Goal: Find specific page/section: Find specific page/section

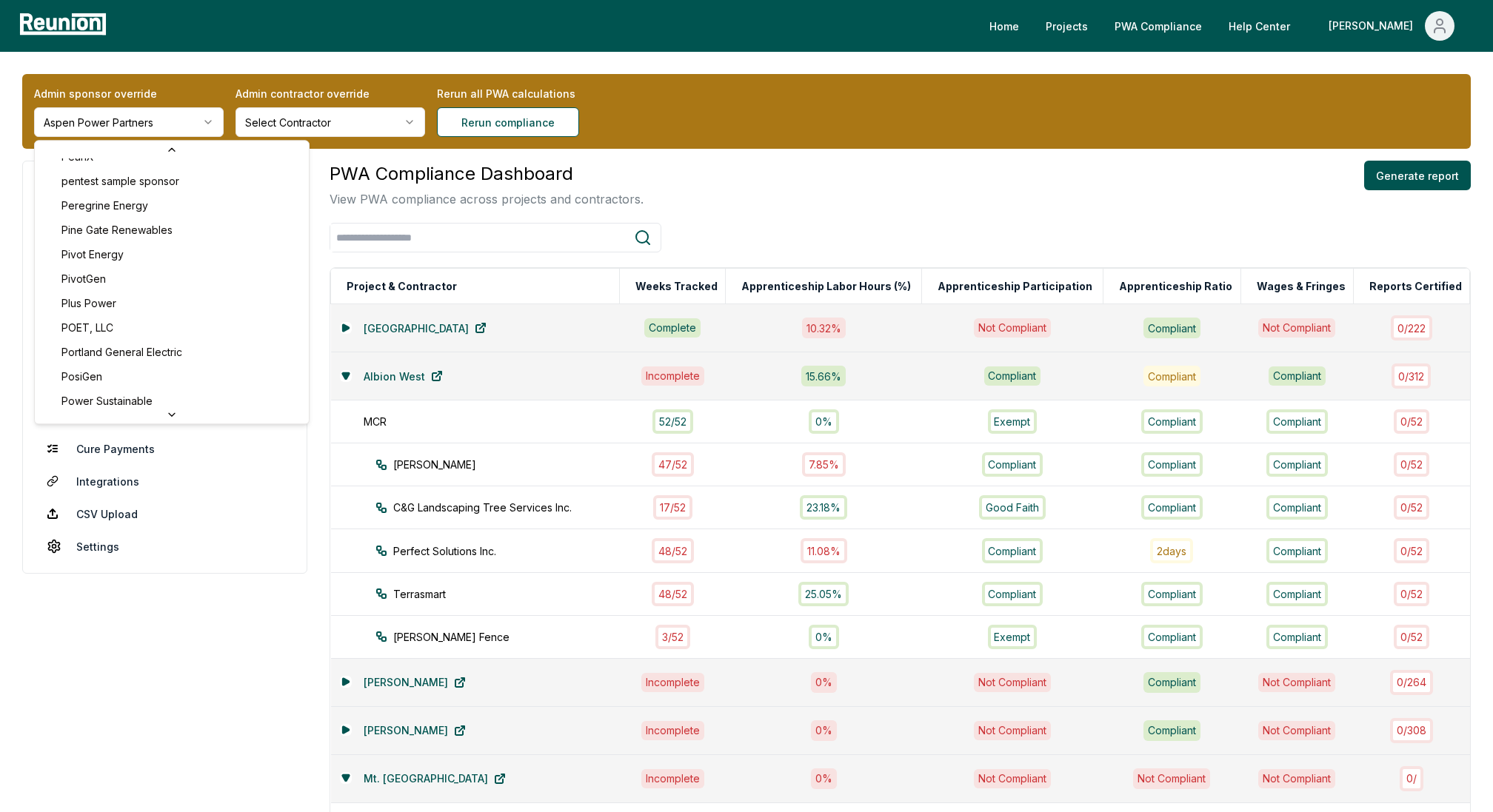
scroll to position [5083, 0]
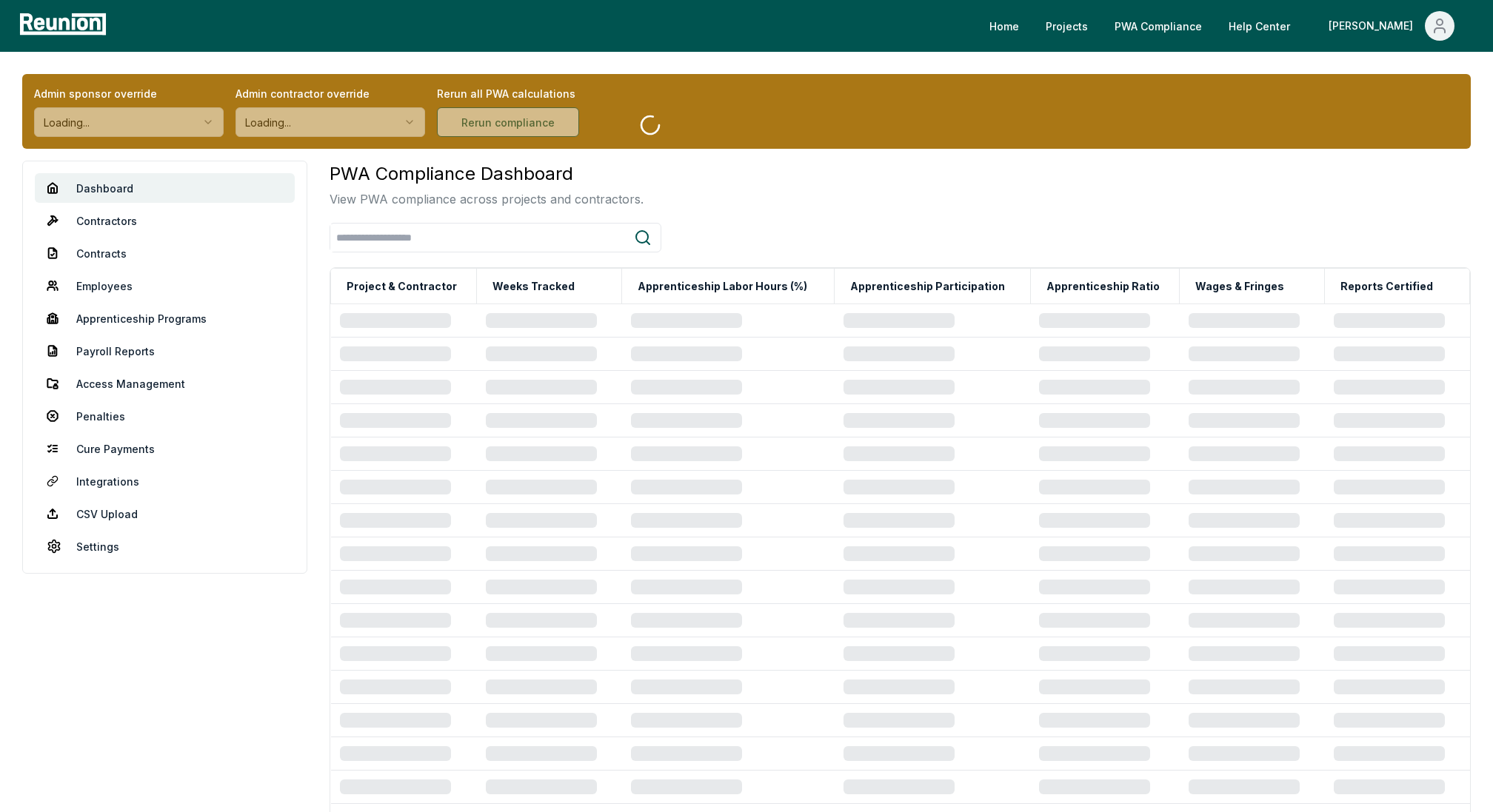
click at [112, 251] on link "Contracts" at bounding box center [165, 254] width 260 height 30
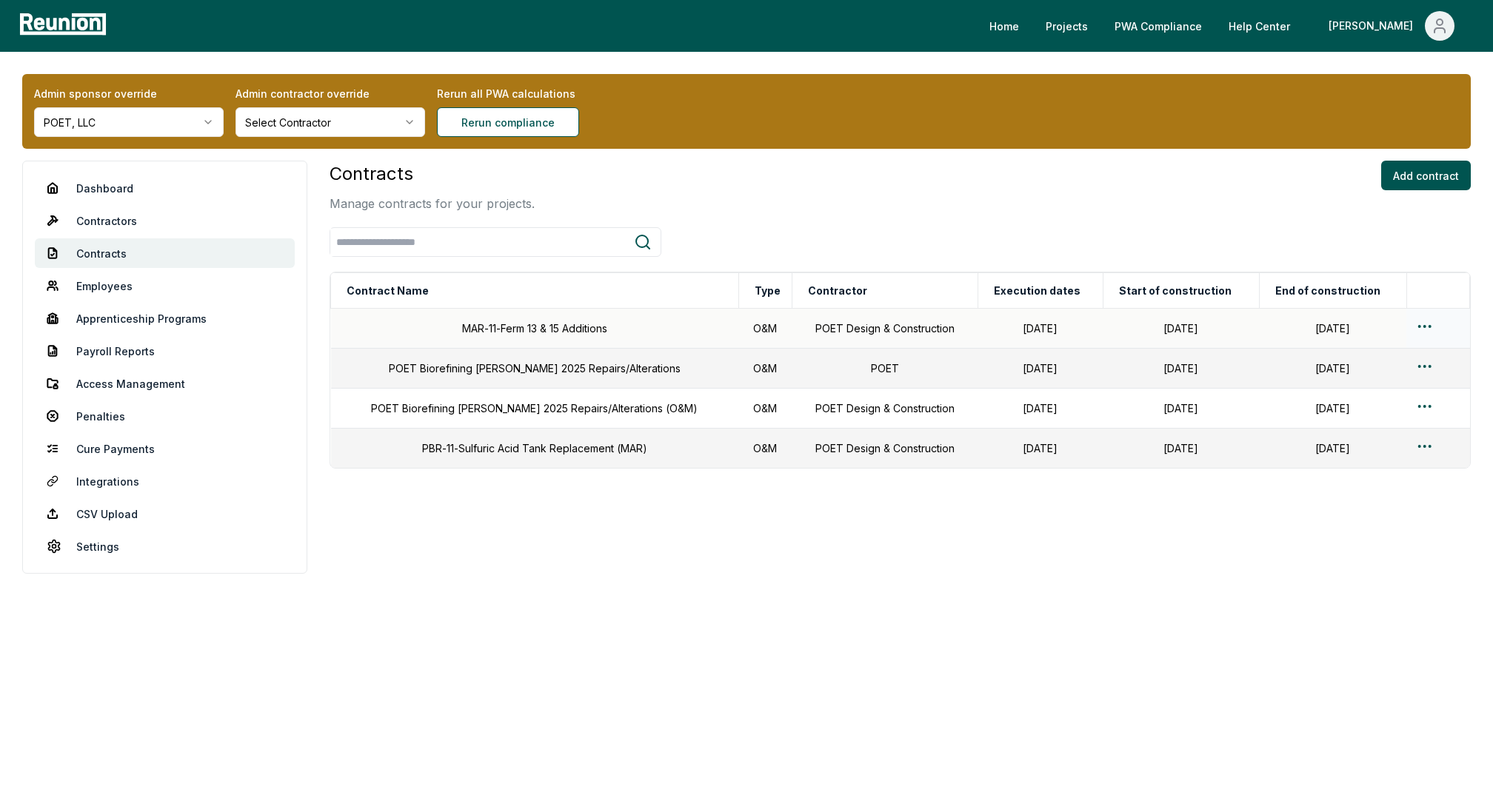
click at [1424, 327] on html "Please visit us on your desktop We're working on making our marketplace mobile-…" at bounding box center [746, 406] width 1493 height 812
click at [1357, 382] on div "Edit" at bounding box center [1410, 385] width 140 height 24
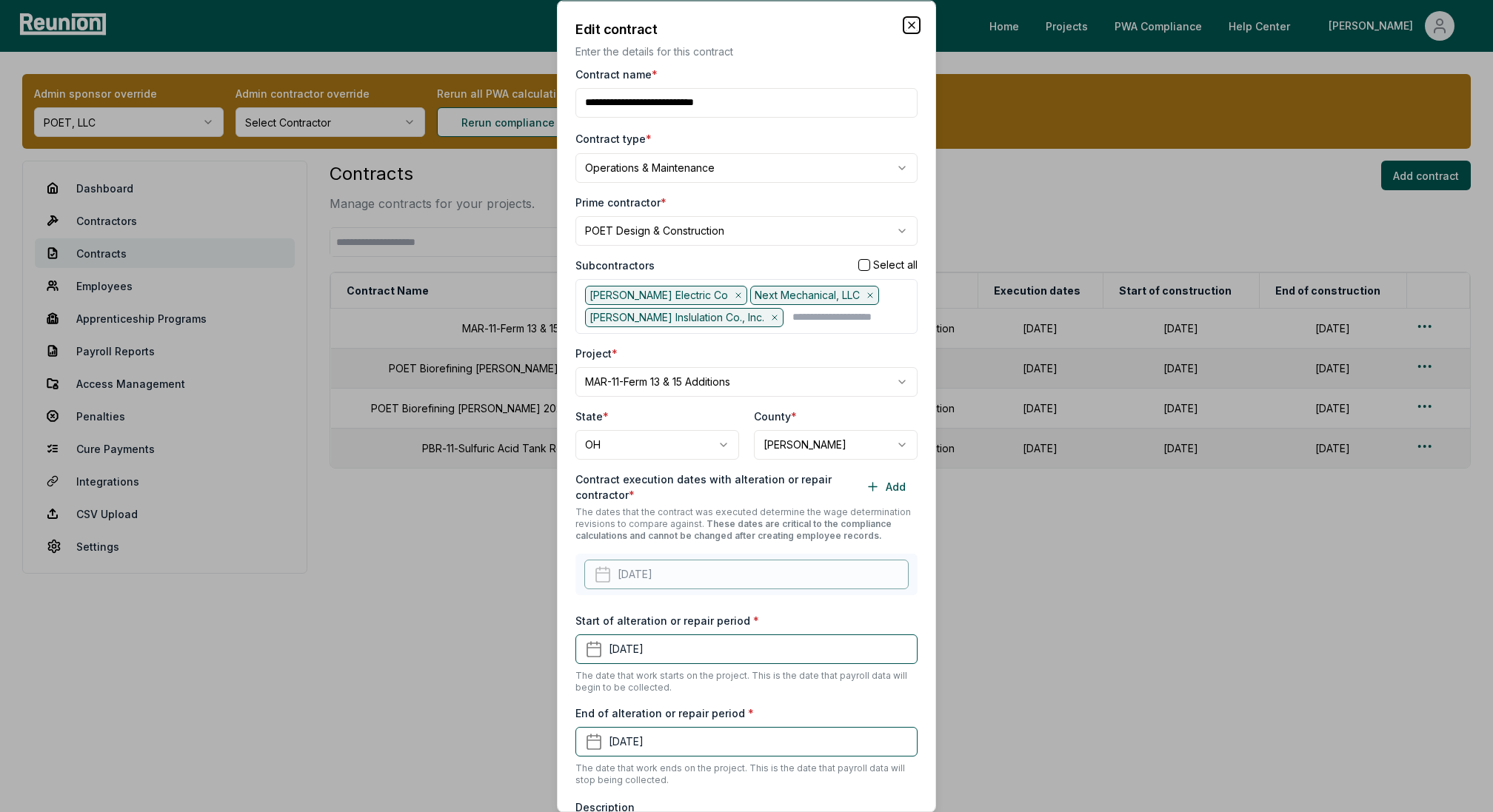
click at [906, 20] on icon "button" at bounding box center [911, 24] width 12 height 12
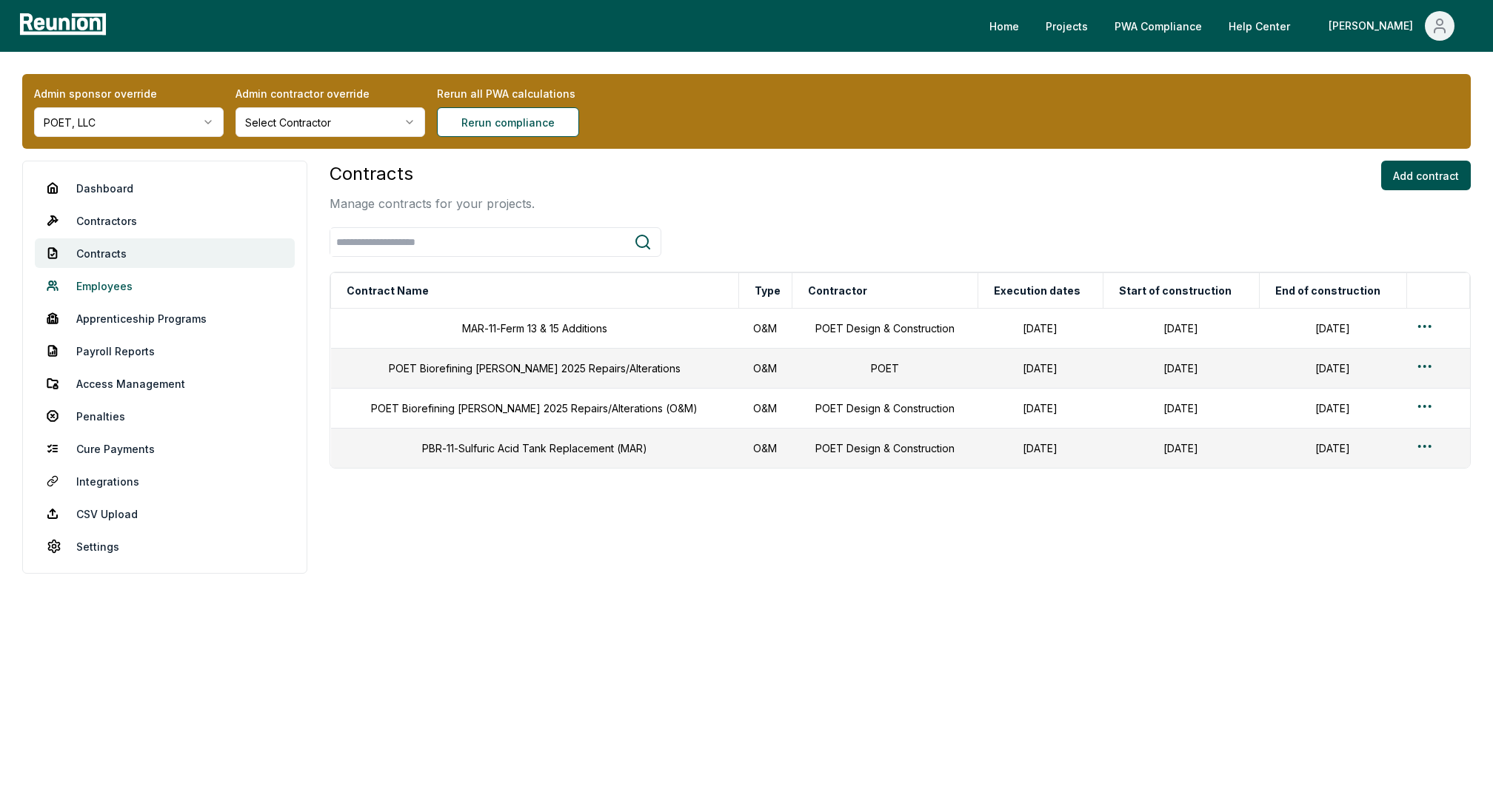
click at [121, 285] on link "Employees" at bounding box center [165, 285] width 260 height 30
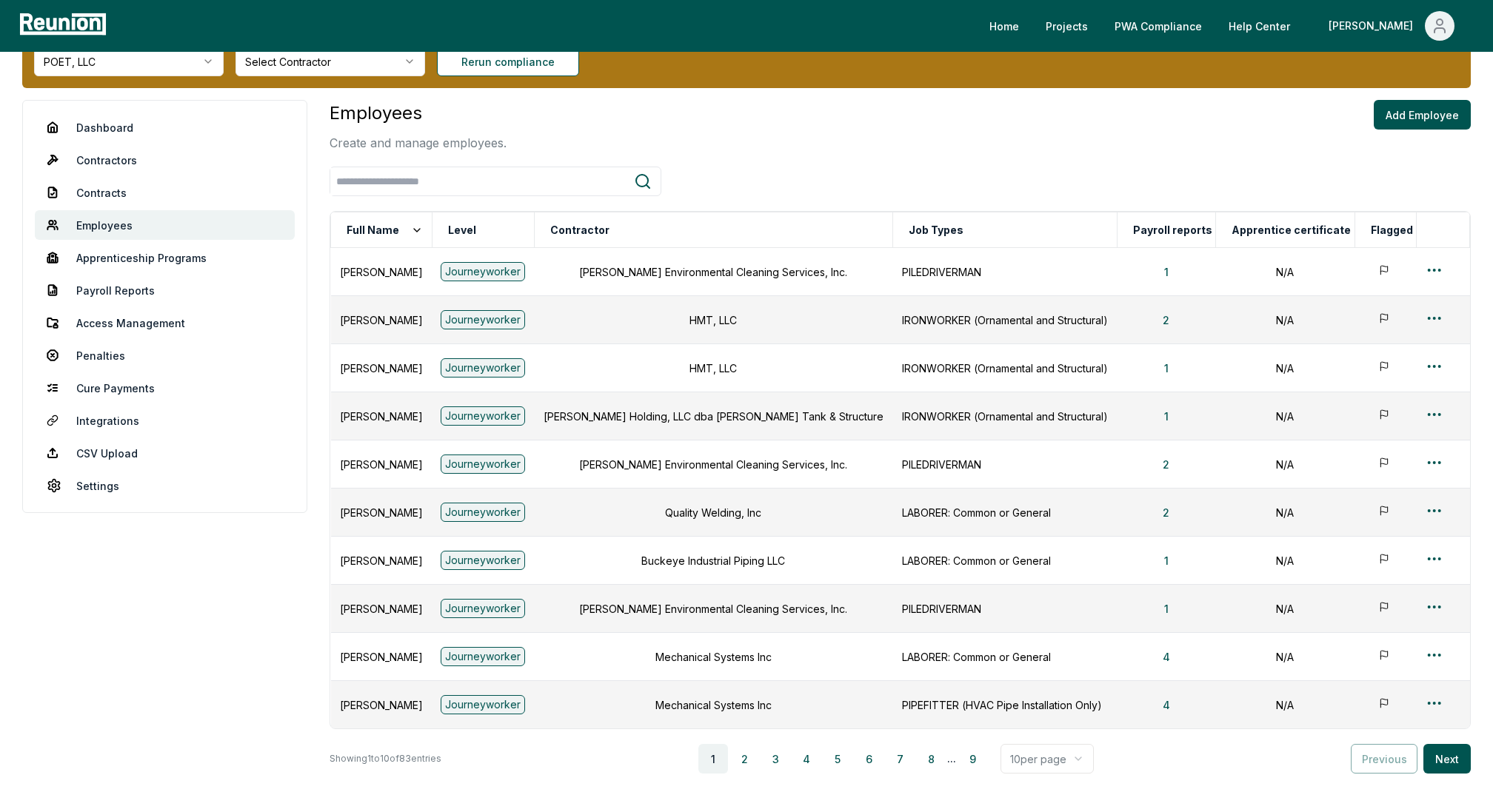
scroll to position [59, 0]
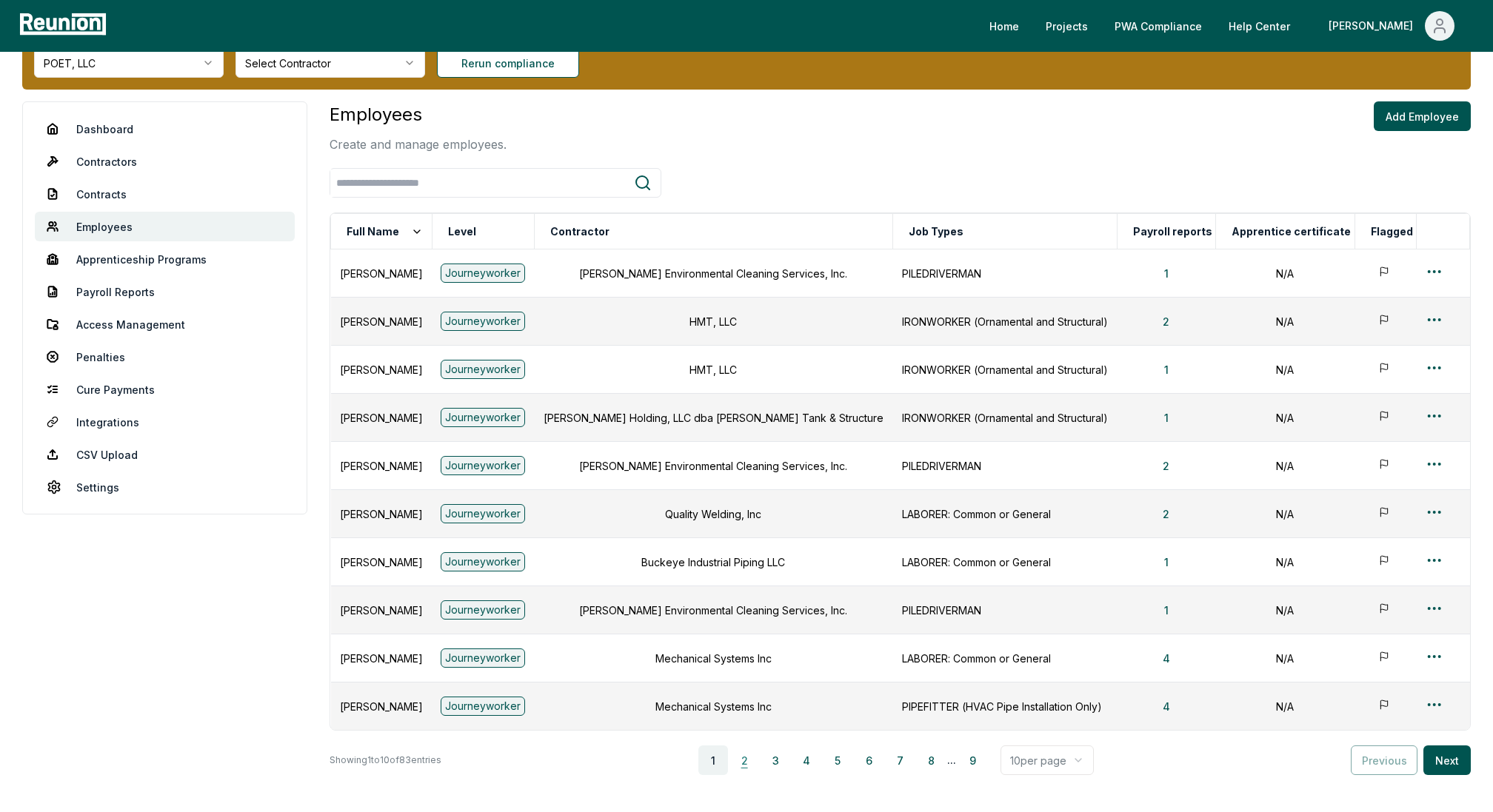
click at [754, 761] on button "2" at bounding box center [744, 761] width 30 height 30
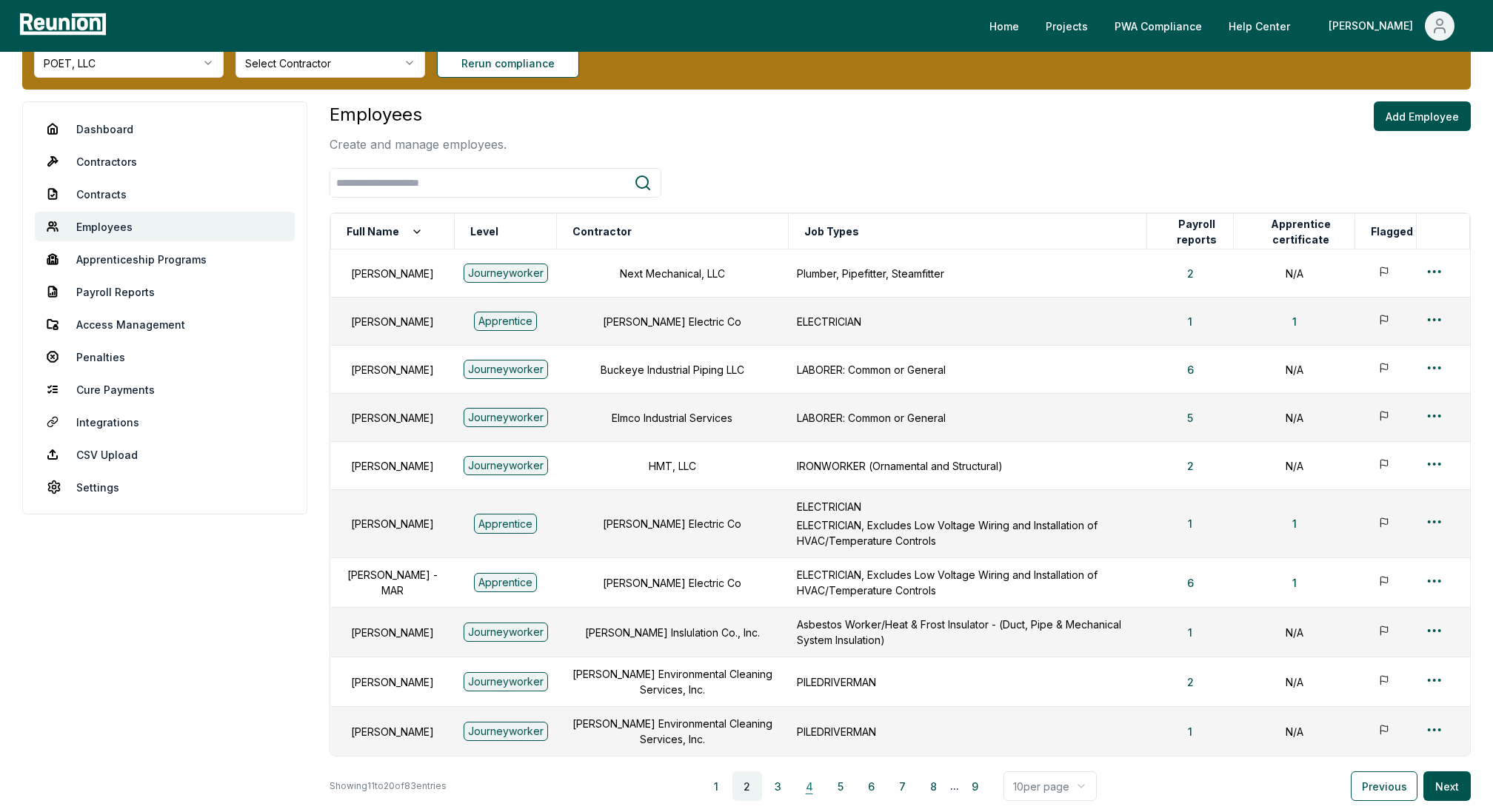
click at [809, 775] on button "4" at bounding box center [810, 786] width 30 height 30
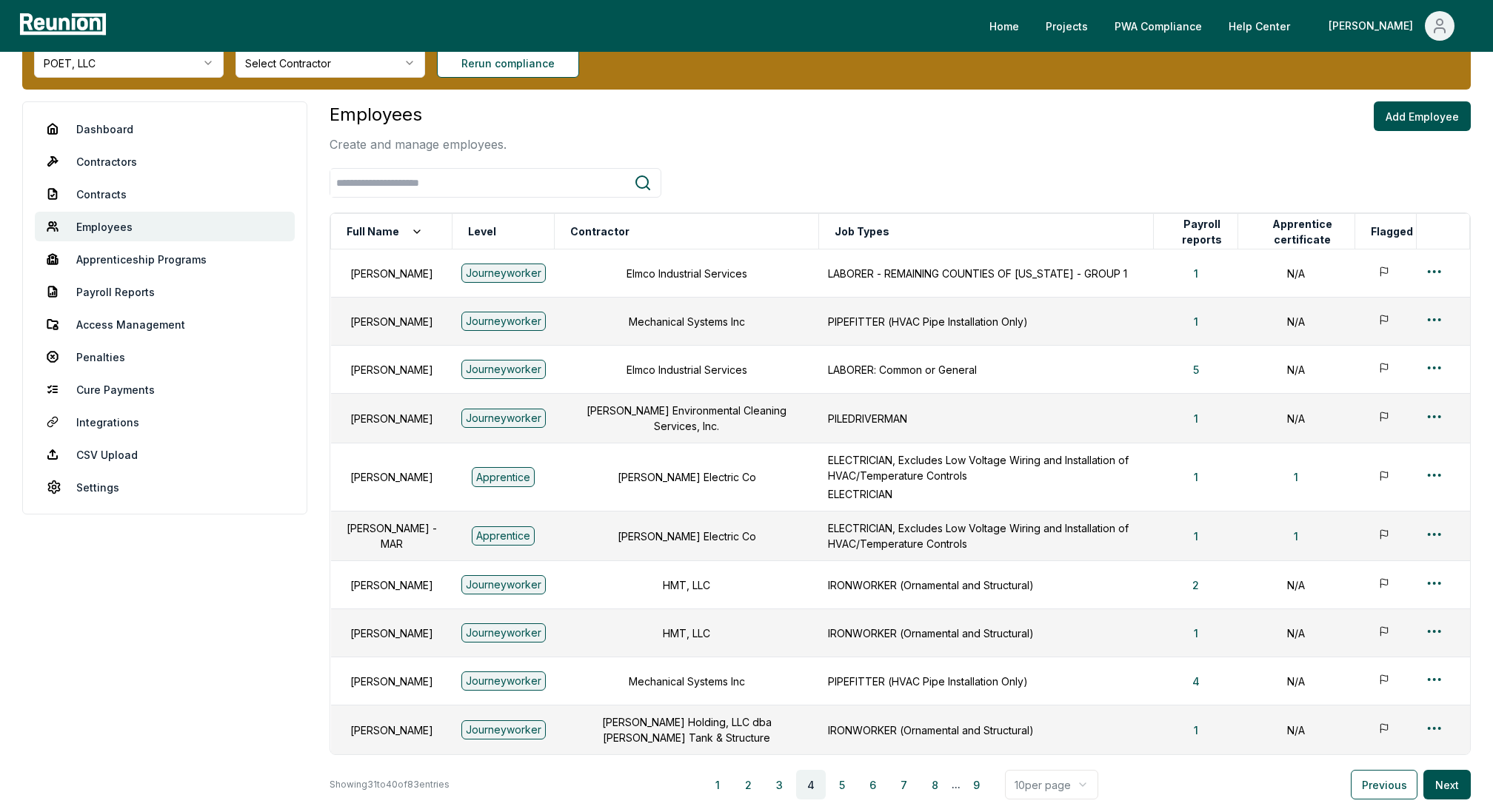
click at [940, 778] on button "8" at bounding box center [935, 785] width 30 height 30
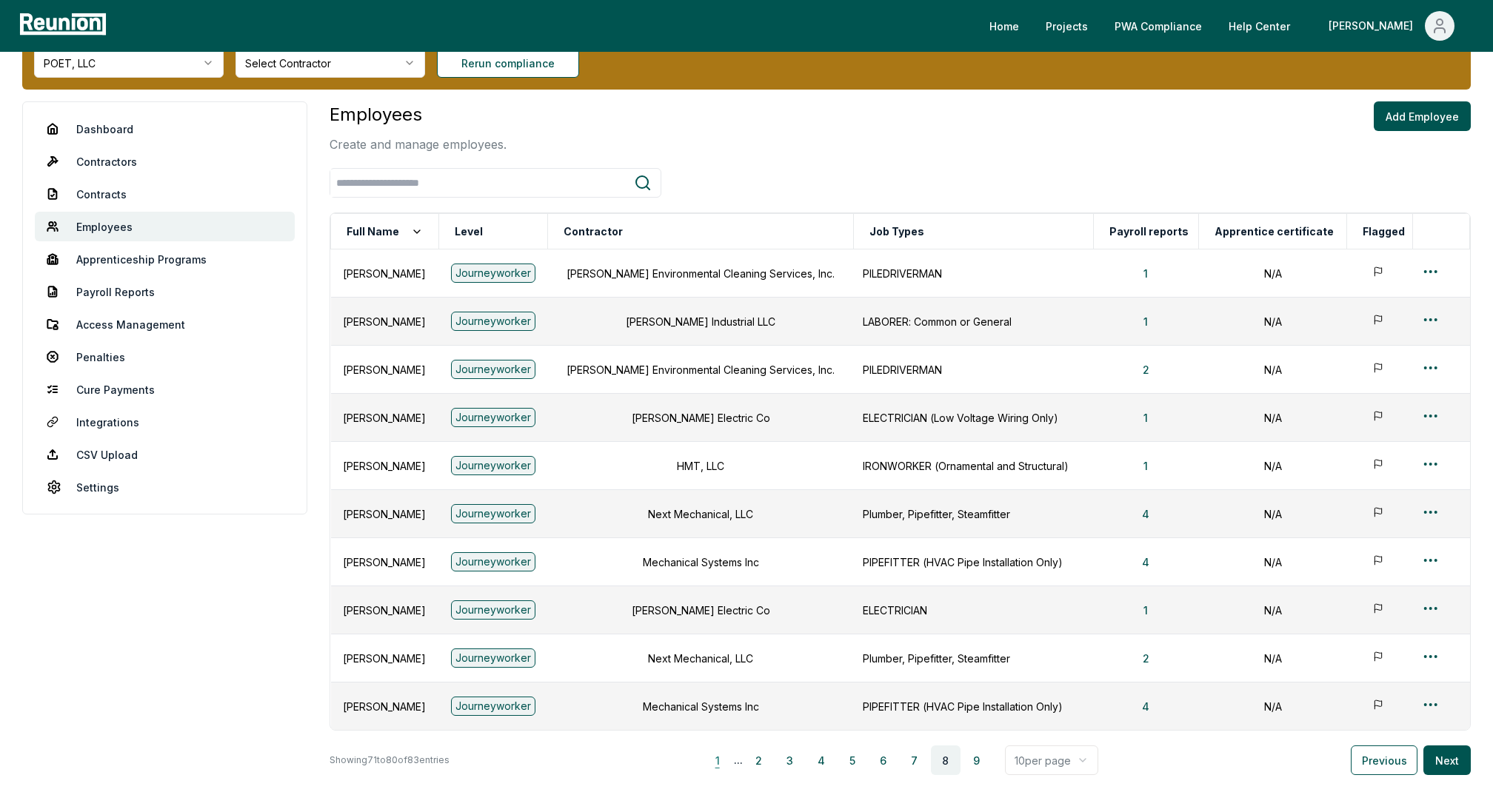
click at [724, 762] on button "1" at bounding box center [718, 761] width 30 height 30
